Goal: Understand process/instructions: Learn about a topic

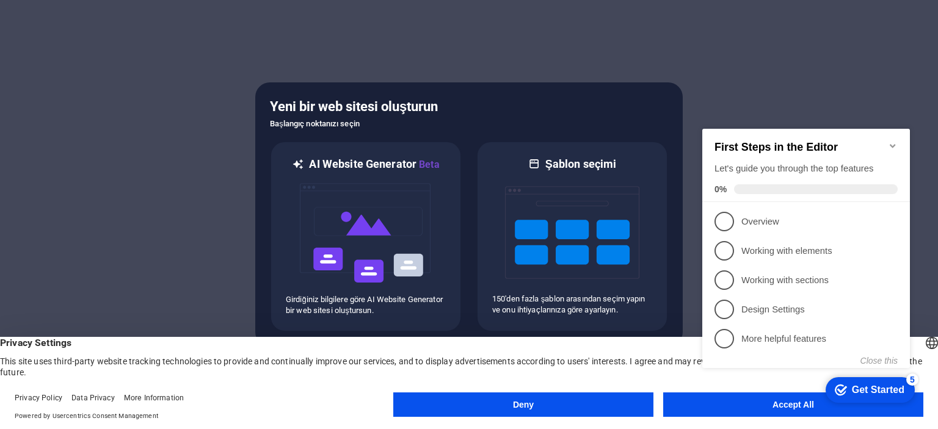
click div "checkmark Get Started 5 First Steps in the Editor Let's guide you through the t…"
click at [878, 359] on button "Close this" at bounding box center [879, 361] width 37 height 10
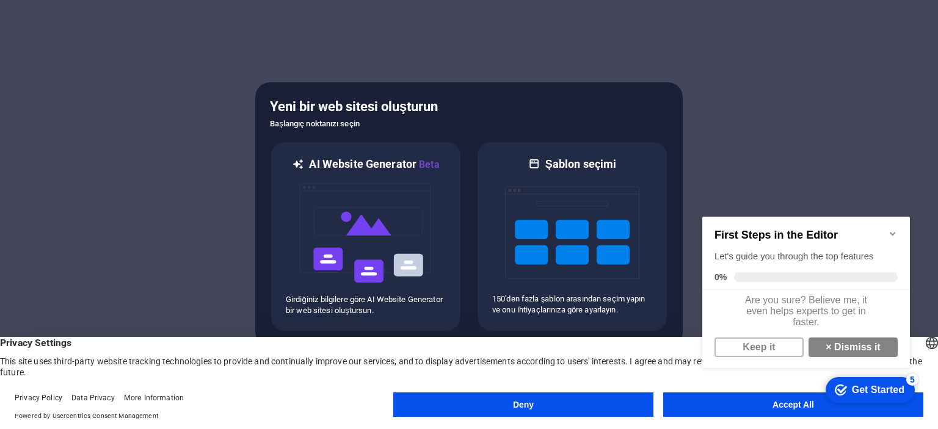
click at [771, 412] on button "Accept All" at bounding box center [793, 405] width 260 height 24
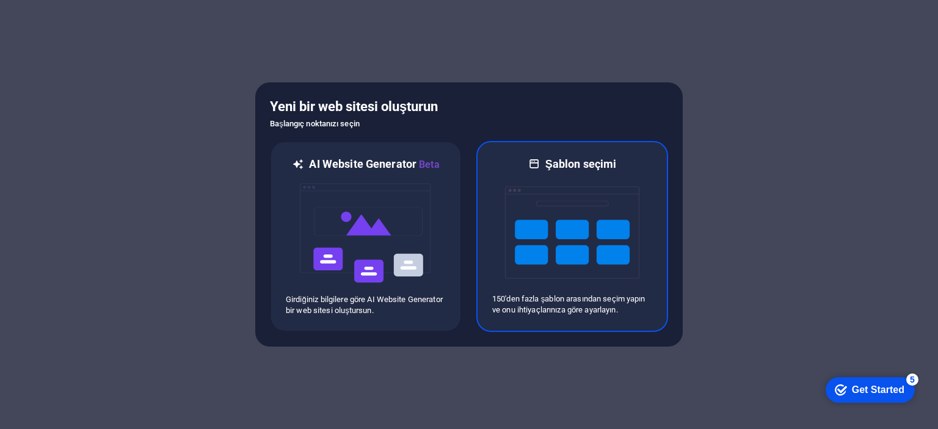
click at [620, 241] on img at bounding box center [572, 233] width 134 height 122
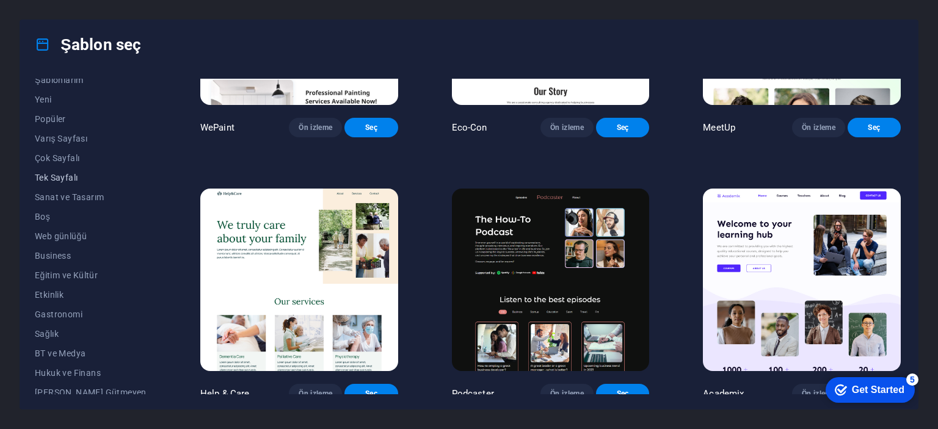
scroll to position [122, 0]
click at [72, 156] on button "Business" at bounding box center [91, 162] width 112 height 20
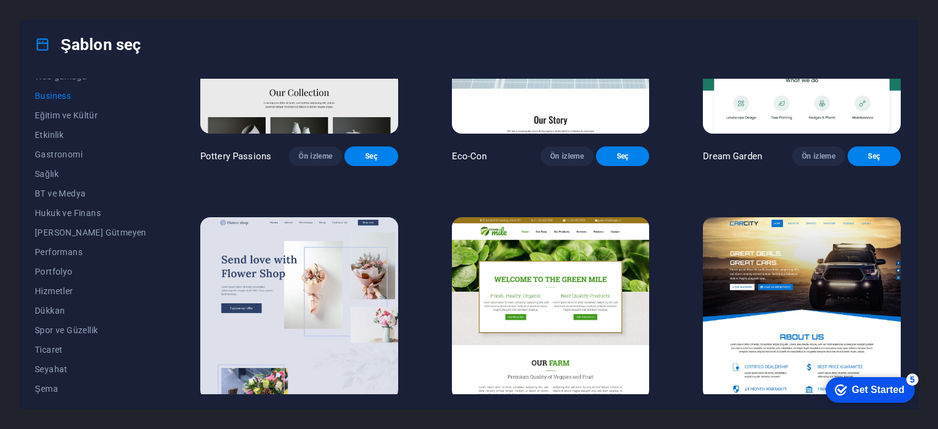
scroll to position [192, 0]
click at [52, 346] on span "Ticaret" at bounding box center [91, 346] width 112 height 10
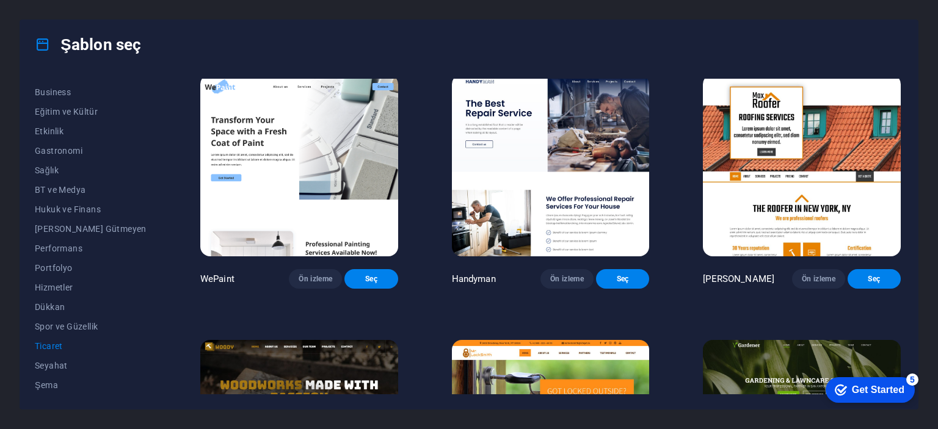
scroll to position [0, 0]
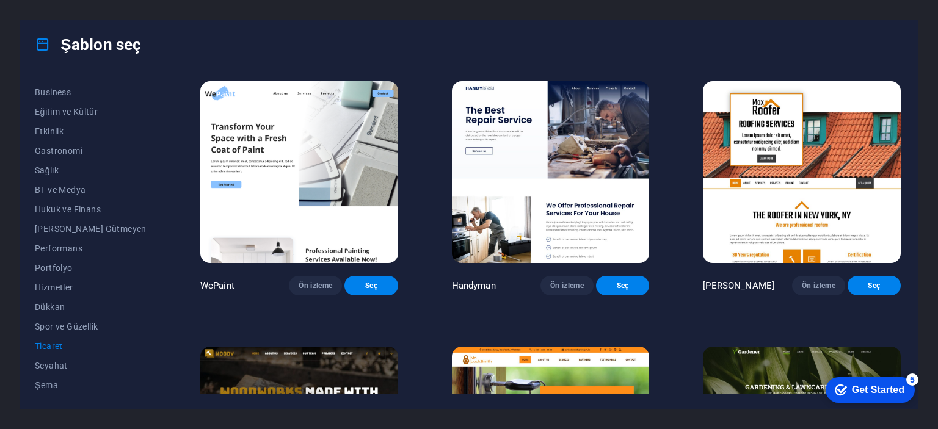
click at [805, 141] on img at bounding box center [802, 172] width 198 height 182
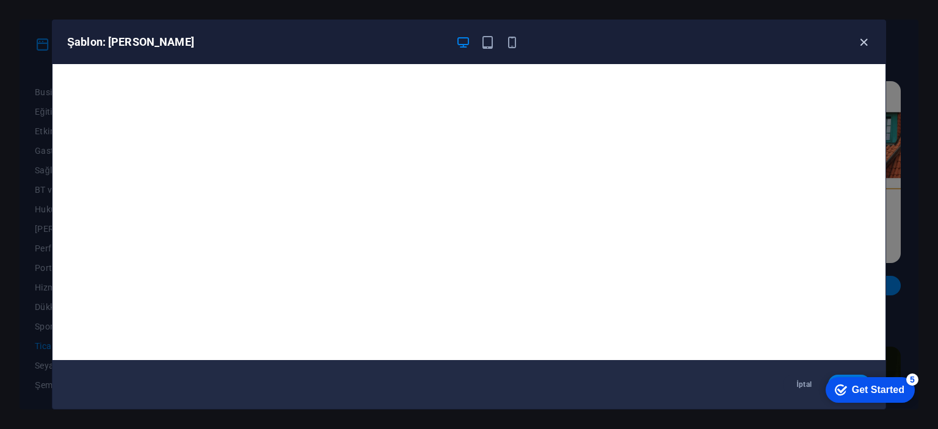
click at [865, 37] on icon "button" at bounding box center [864, 42] width 14 height 14
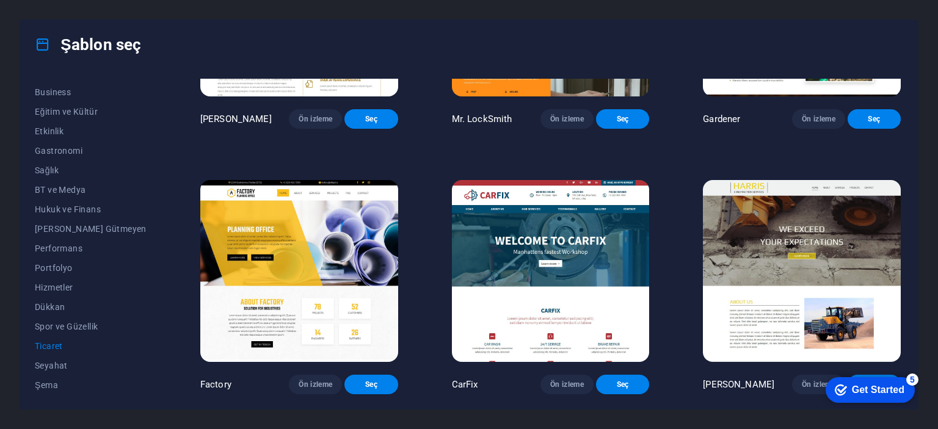
scroll to position [454, 0]
click at [45, 308] on span "Dükkan" at bounding box center [91, 307] width 112 height 10
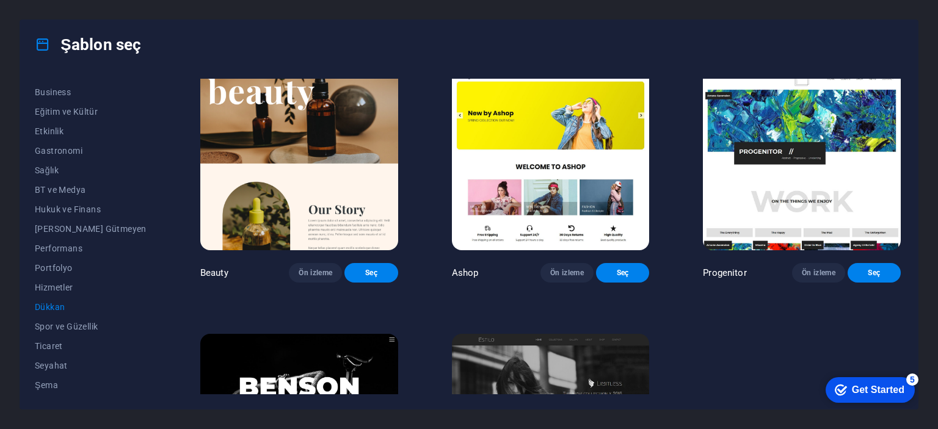
scroll to position [543, 0]
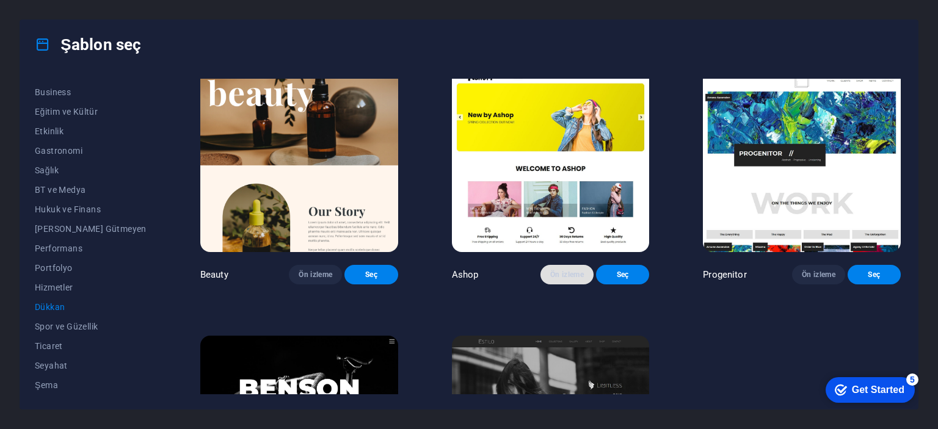
click at [569, 280] on span "Ön izleme" at bounding box center [567, 275] width 34 height 10
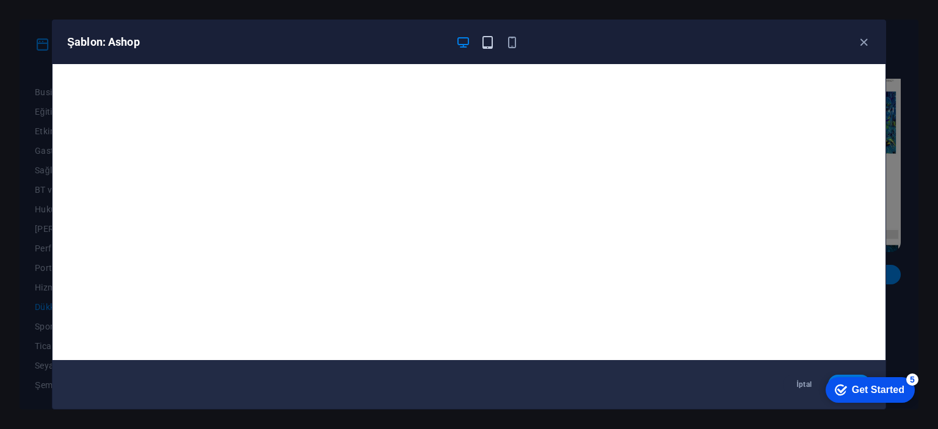
click at [492, 36] on icon "button" at bounding box center [488, 42] width 14 height 14
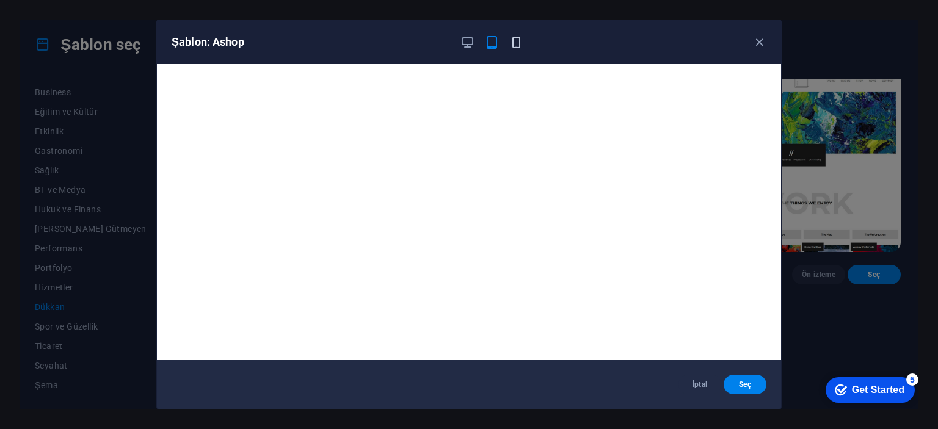
click at [515, 41] on icon "button" at bounding box center [516, 42] width 14 height 14
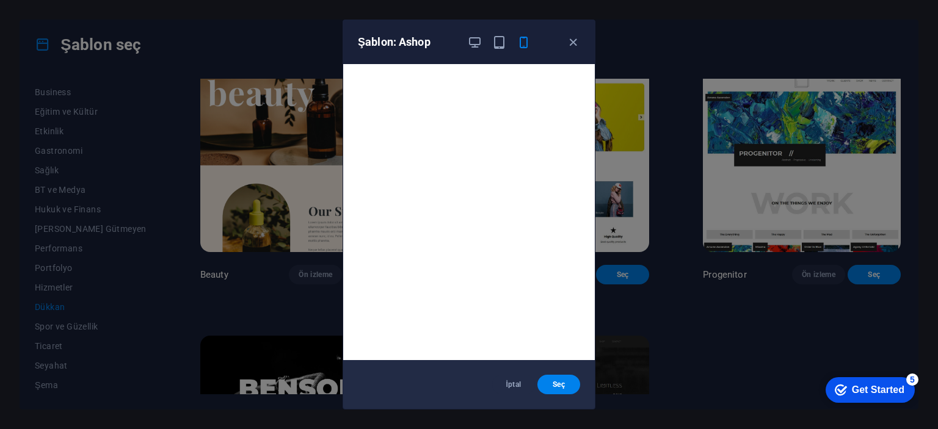
click at [471, 48] on icon "button" at bounding box center [475, 42] width 14 height 14
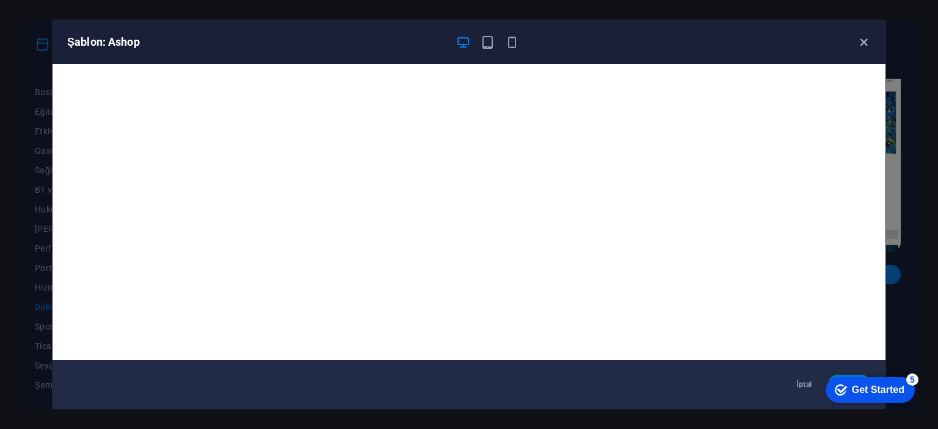
click at [860, 41] on icon "button" at bounding box center [864, 42] width 14 height 14
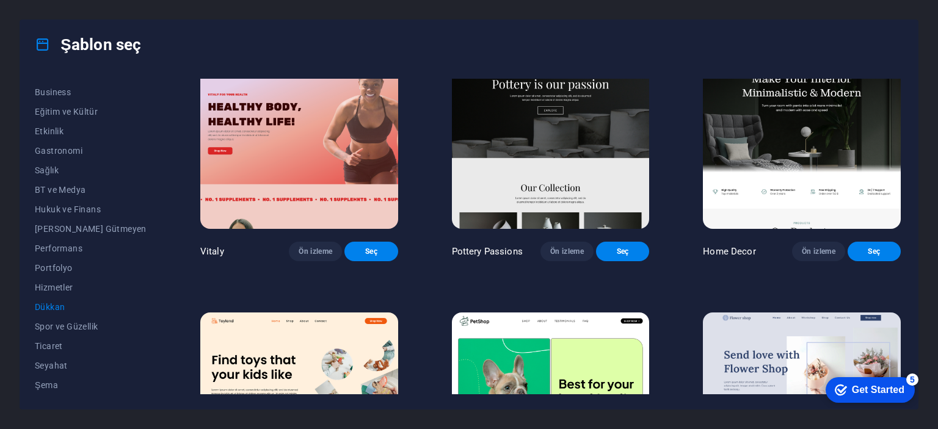
scroll to position [0, 0]
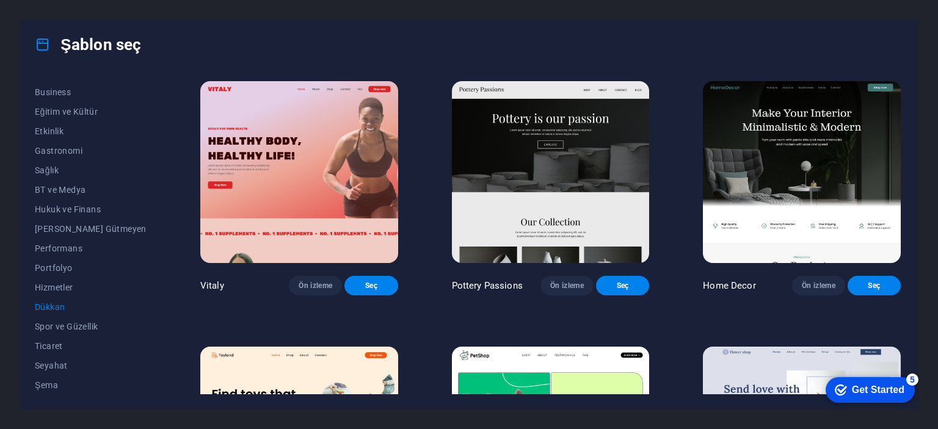
click at [738, 158] on img at bounding box center [802, 172] width 198 height 182
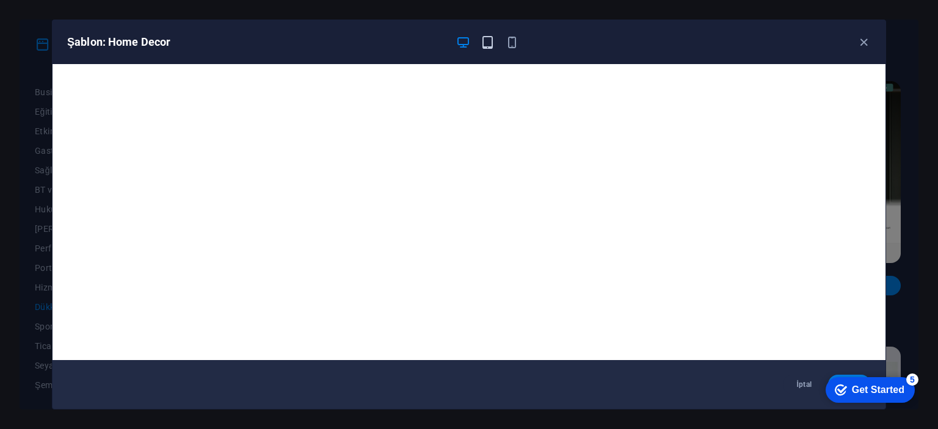
click at [482, 43] on icon "button" at bounding box center [488, 42] width 14 height 14
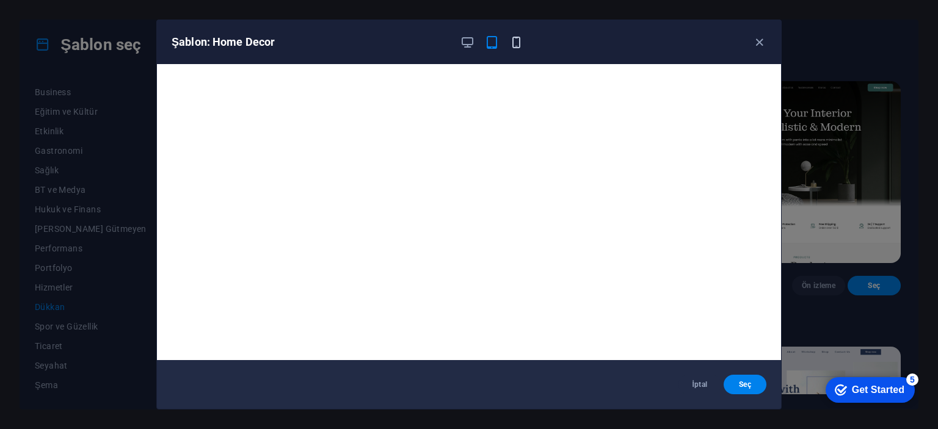
click at [511, 37] on icon "button" at bounding box center [516, 42] width 14 height 14
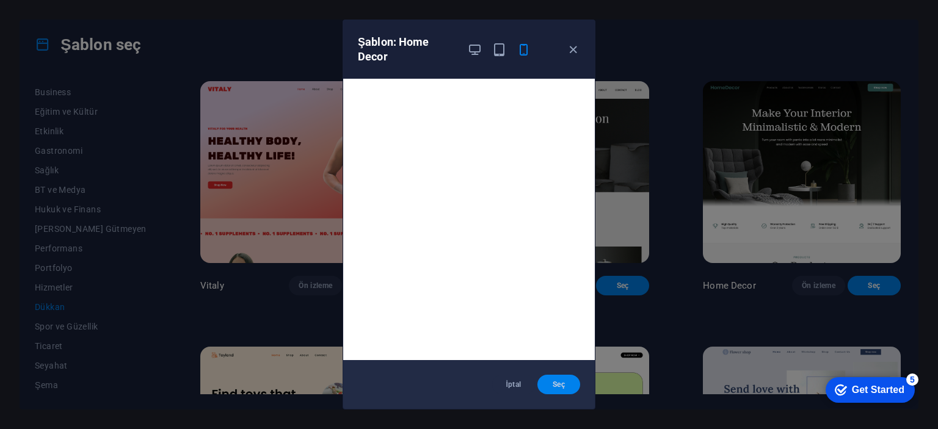
click at [558, 380] on span "Seç" at bounding box center [558, 385] width 23 height 10
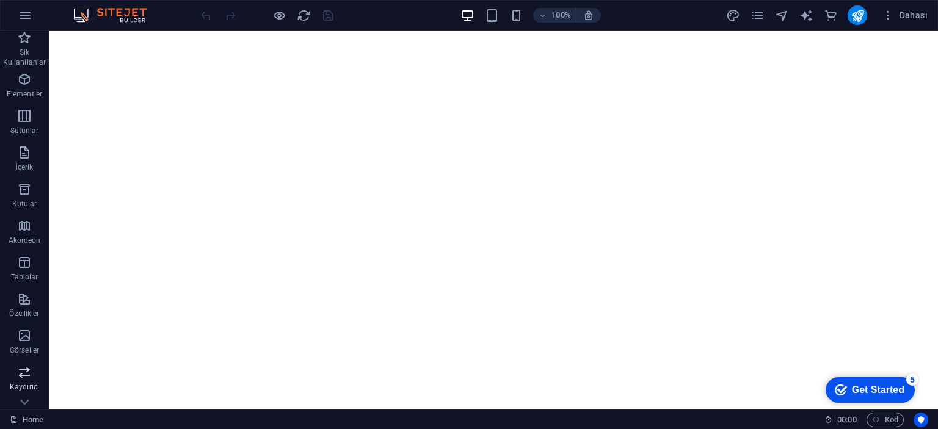
scroll to position [206, 0]
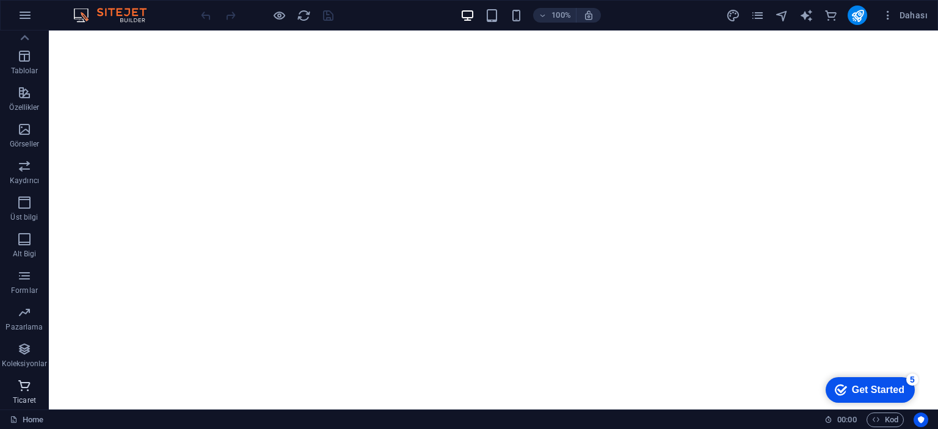
click at [20, 393] on icon "button" at bounding box center [24, 386] width 15 height 15
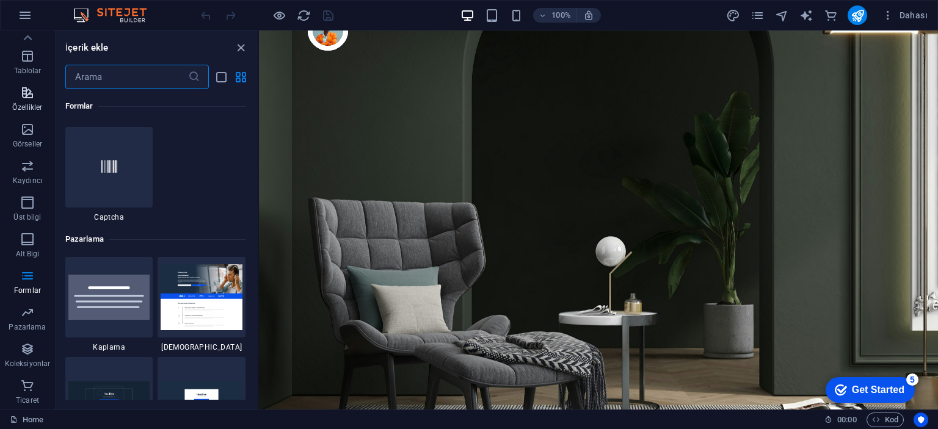
scroll to position [0, 0]
click at [20, 323] on p "Pazarlama" at bounding box center [27, 328] width 37 height 10
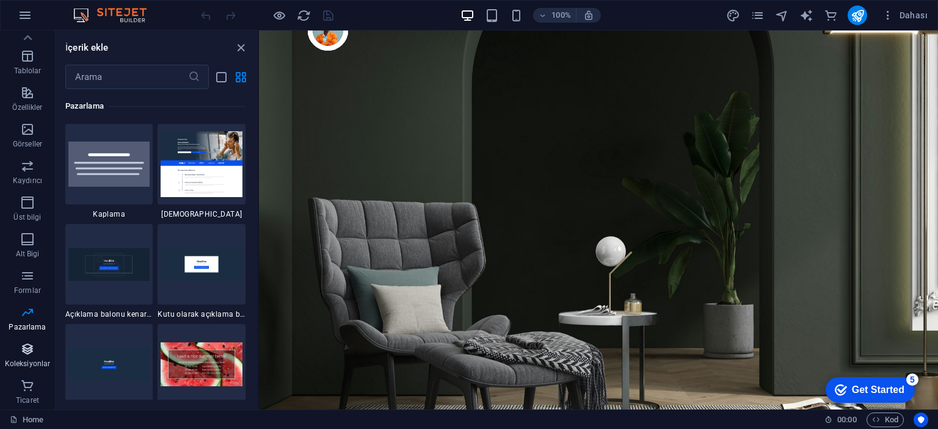
click at [28, 351] on icon "button" at bounding box center [27, 349] width 15 height 15
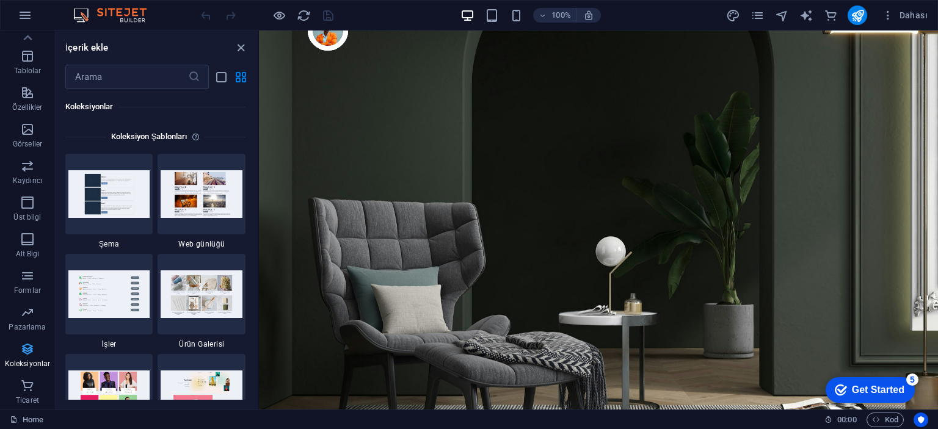
scroll to position [11181, 0]
click at [27, 388] on icon "button" at bounding box center [27, 386] width 15 height 15
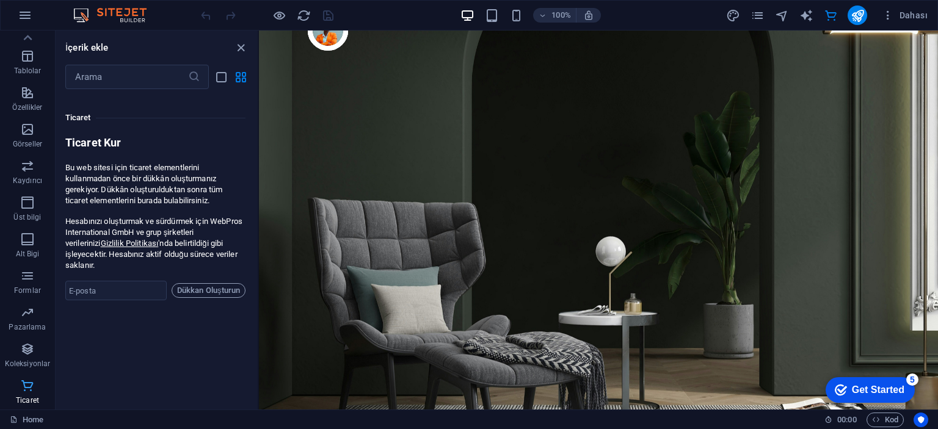
scroll to position [11771, 0]
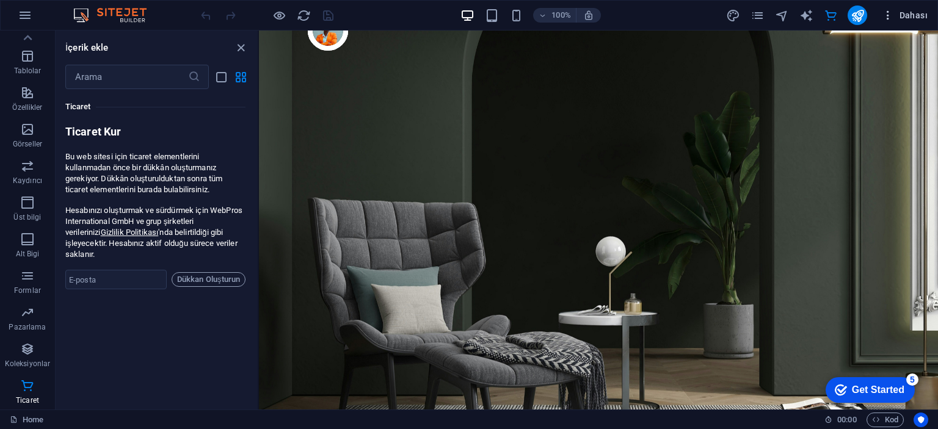
click at [928, 20] on button "Dahası" at bounding box center [905, 15] width 56 height 20
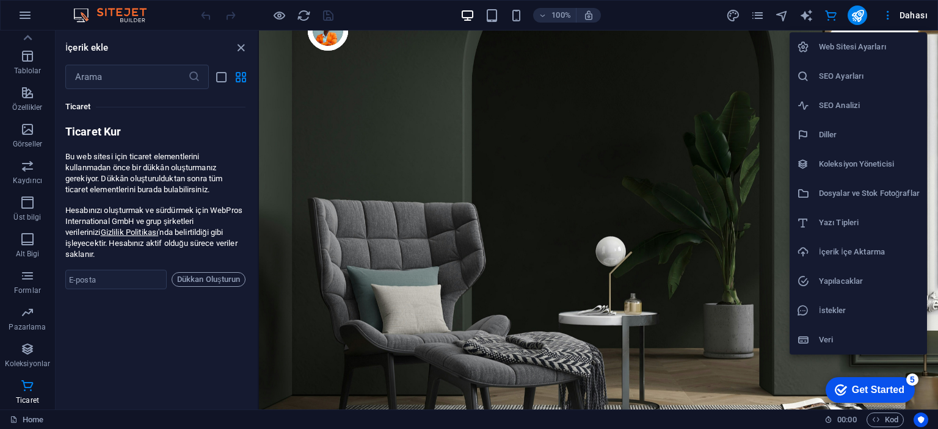
click at [830, 14] on div at bounding box center [469, 214] width 938 height 429
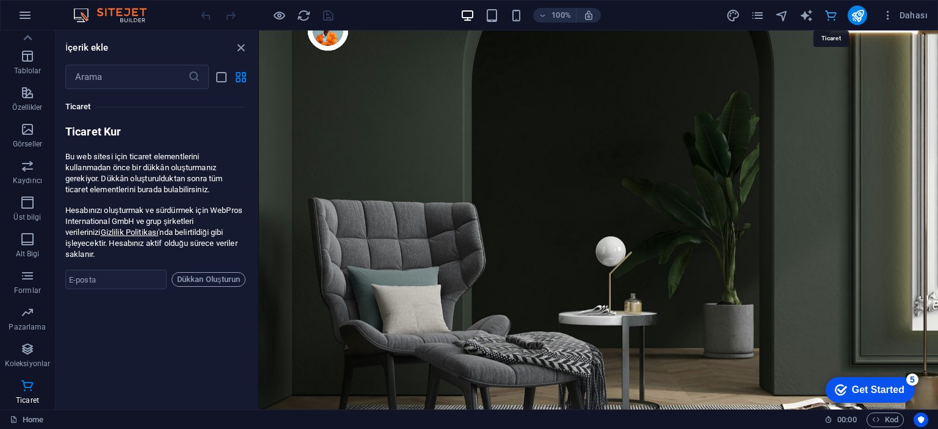
click at [833, 16] on icon "commerce" at bounding box center [831, 16] width 14 height 14
click at [25, 34] on icon at bounding box center [27, 37] width 17 height 17
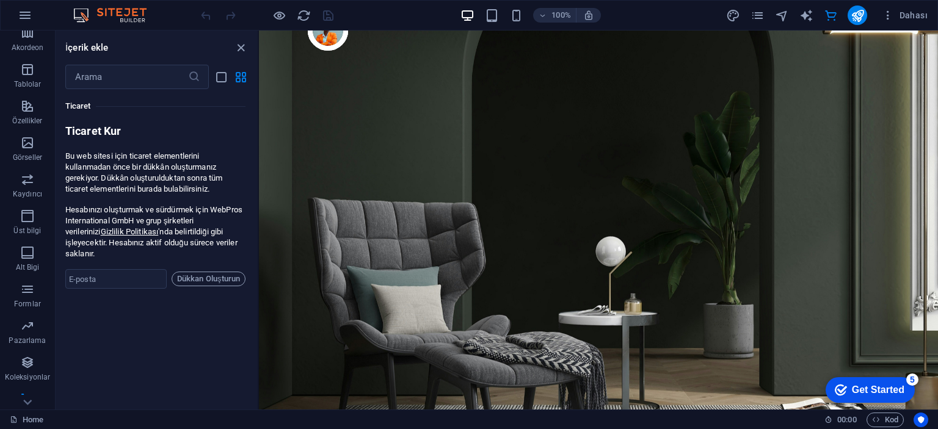
scroll to position [206, 0]
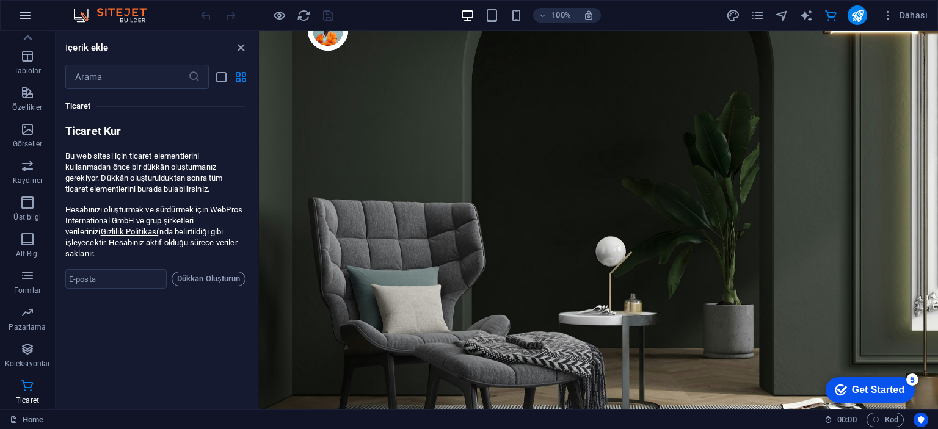
click at [24, 10] on icon "button" at bounding box center [25, 15] width 15 height 15
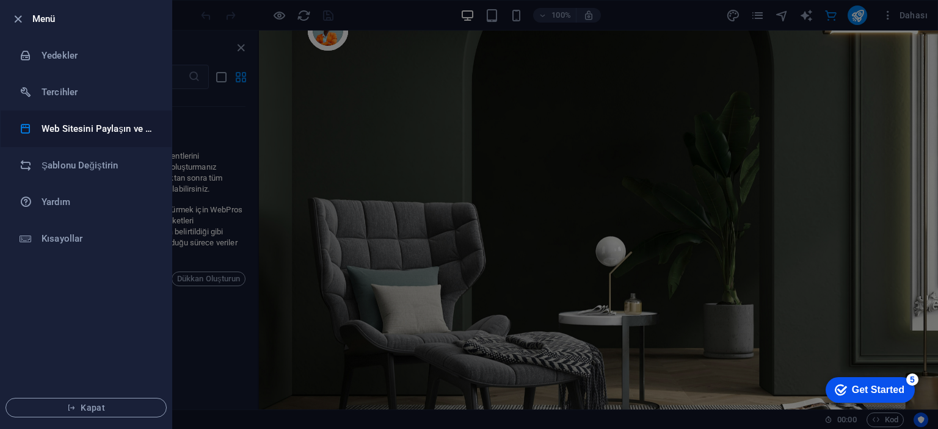
click at [89, 117] on li "Web Sitesini Paylaşın ve Kopyalayın" at bounding box center [86, 129] width 171 height 37
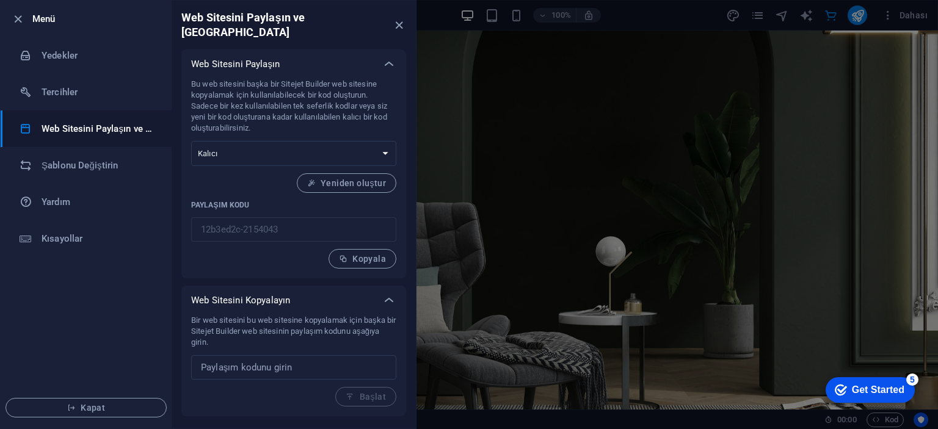
click at [545, 132] on div at bounding box center [469, 214] width 938 height 429
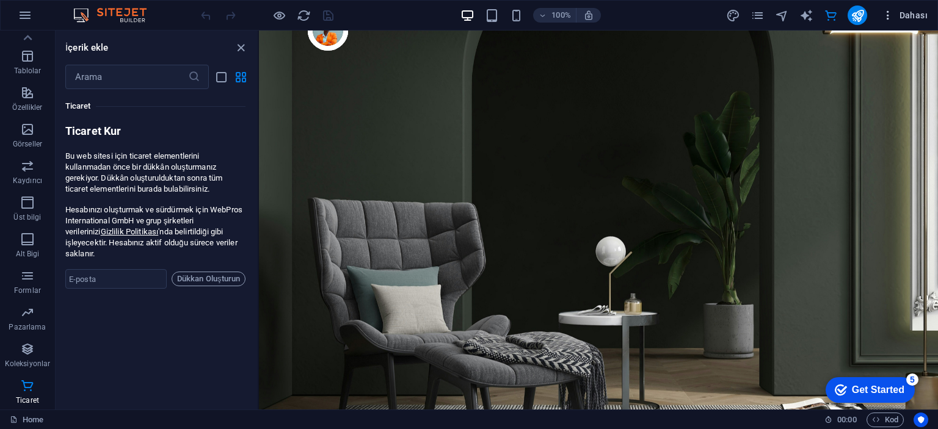
click at [903, 12] on span "Dahası" at bounding box center [905, 15] width 46 height 12
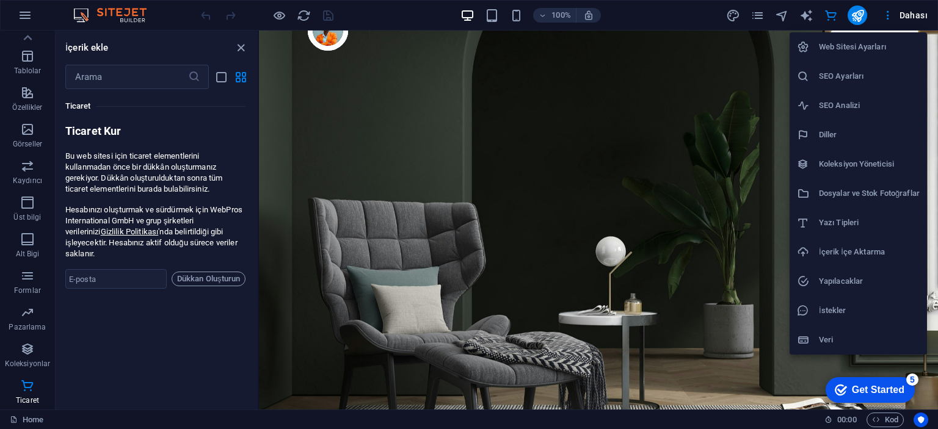
click at [584, 95] on div at bounding box center [469, 214] width 938 height 429
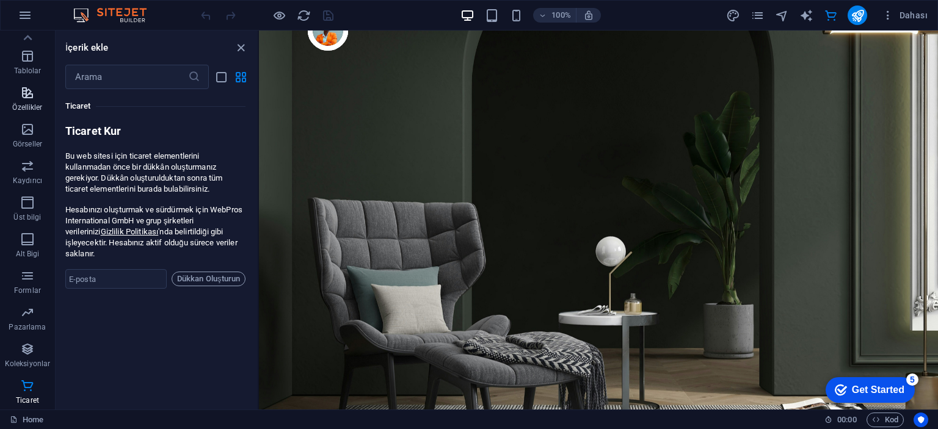
click at [34, 93] on span "Özellikler" at bounding box center [27, 100] width 55 height 29
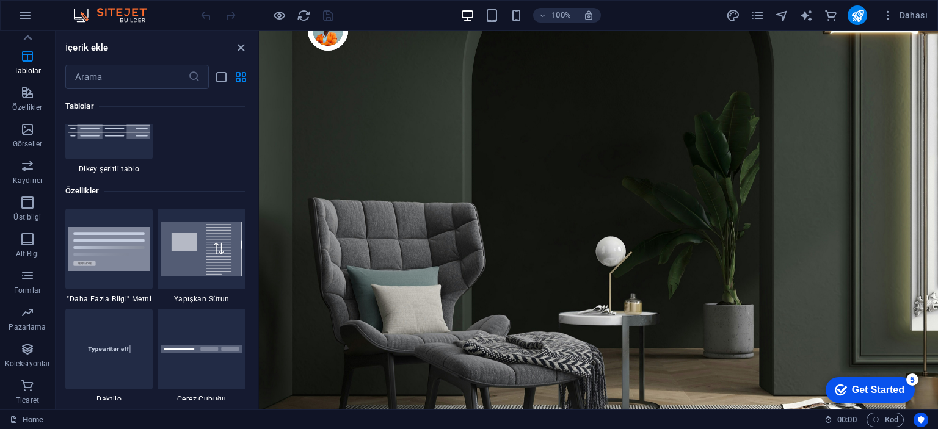
scroll to position [4639, 0]
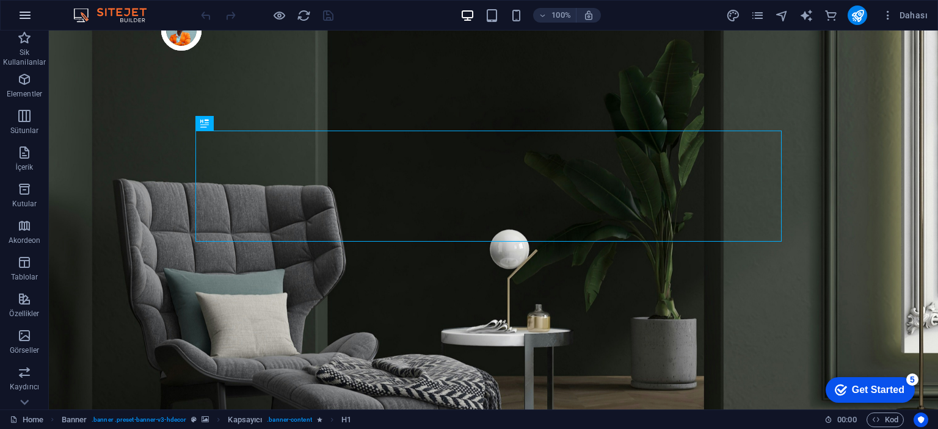
click at [20, 12] on icon "button" at bounding box center [25, 15] width 15 height 15
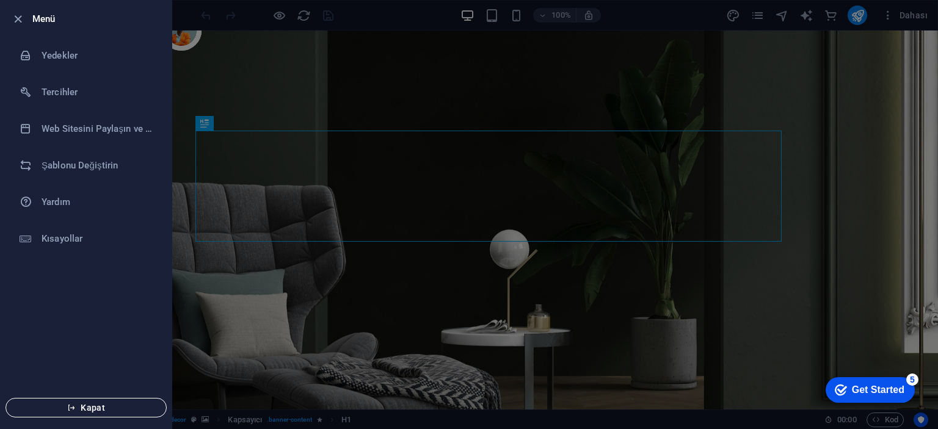
click at [120, 403] on span "Kapat" at bounding box center [86, 408] width 140 height 10
